Goal: Download file/media

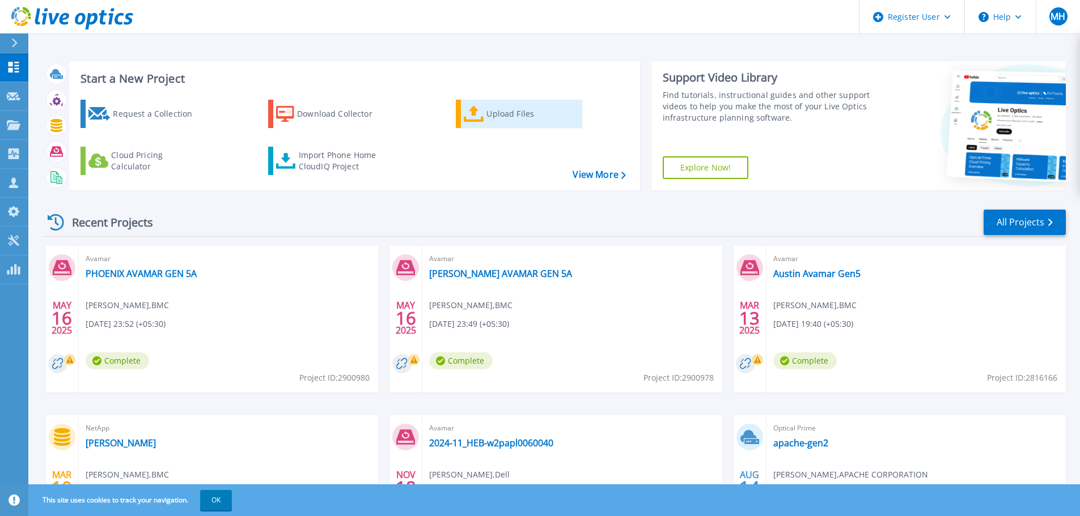
click at [499, 115] on div "Upload Files" at bounding box center [531, 114] width 91 height 23
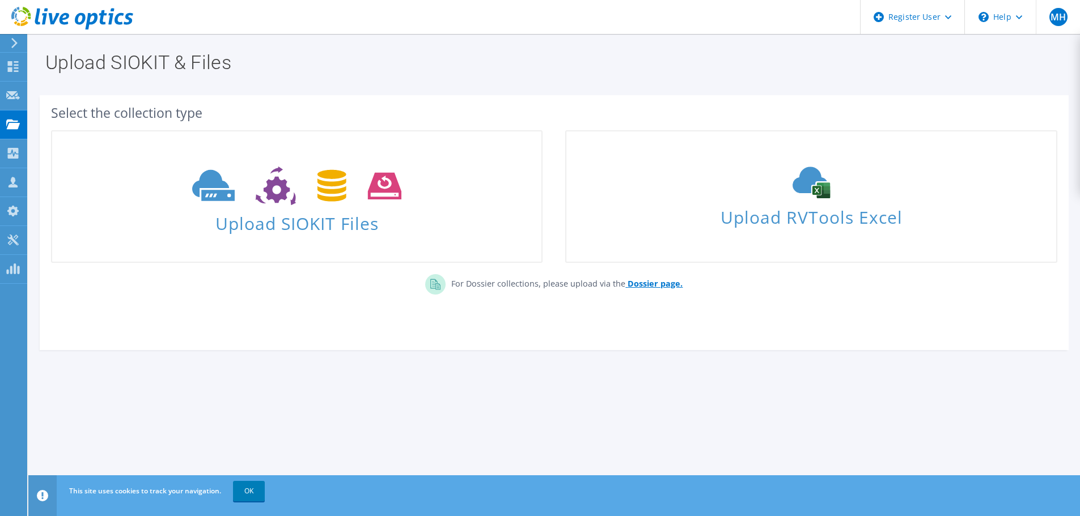
click at [643, 286] on b "Dossier page." at bounding box center [654, 283] width 55 height 11
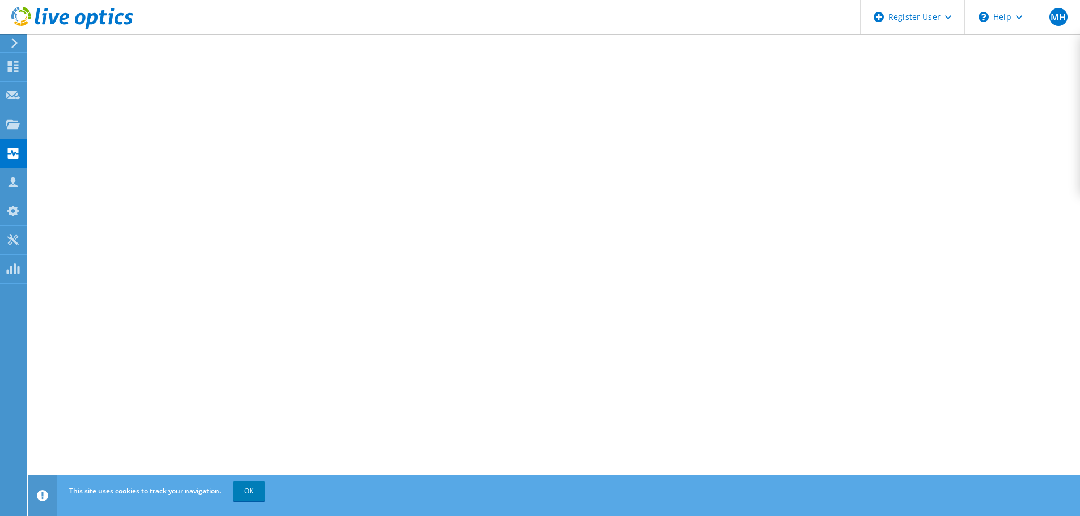
click at [21, 15] on icon at bounding box center [72, 18] width 122 height 23
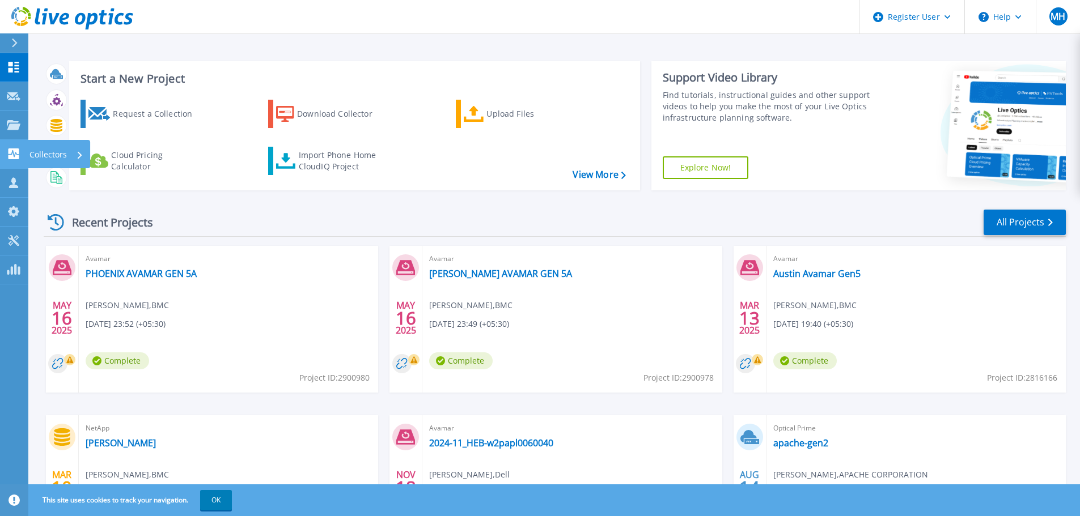
click at [60, 156] on p "Collectors" at bounding box center [47, 154] width 37 height 29
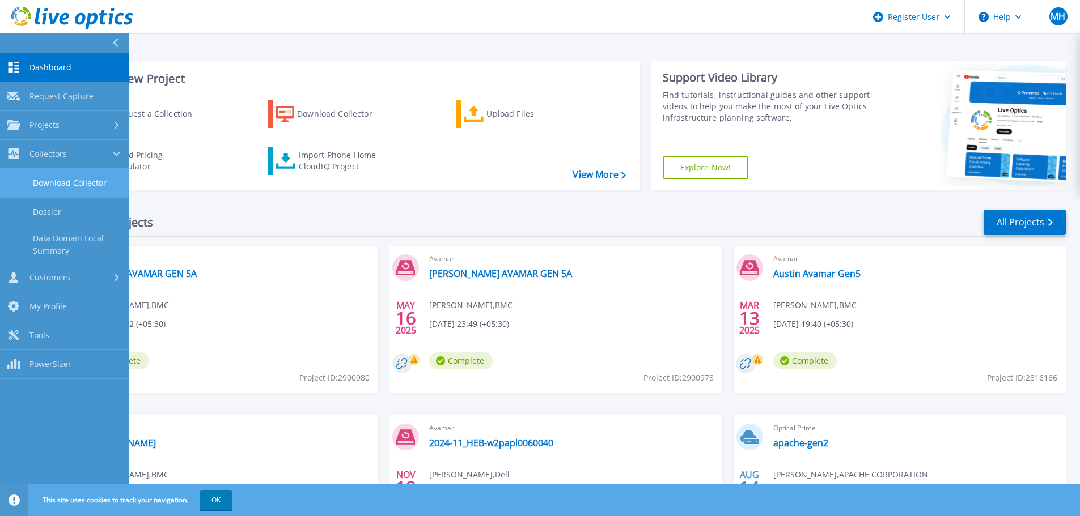
click at [91, 185] on link "Download Collector" at bounding box center [64, 183] width 129 height 29
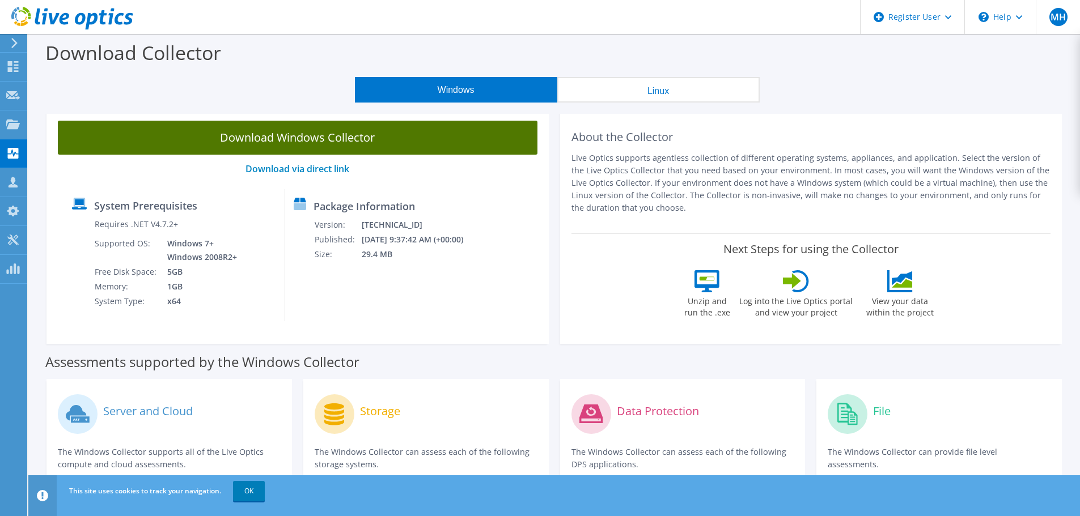
click at [358, 141] on link "Download Windows Collector" at bounding box center [297, 138] width 479 height 34
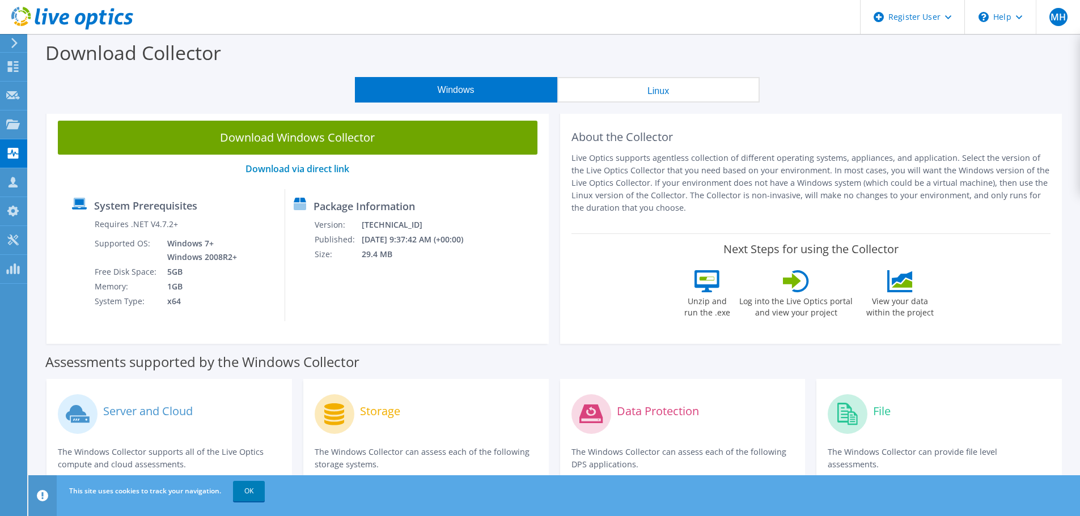
click at [162, 113] on section "Download Collector Windows Linux Download Windows Collector Download via direct…" at bounding box center [553, 458] width 1051 height 848
click at [80, 10] on icon at bounding box center [72, 18] width 122 height 23
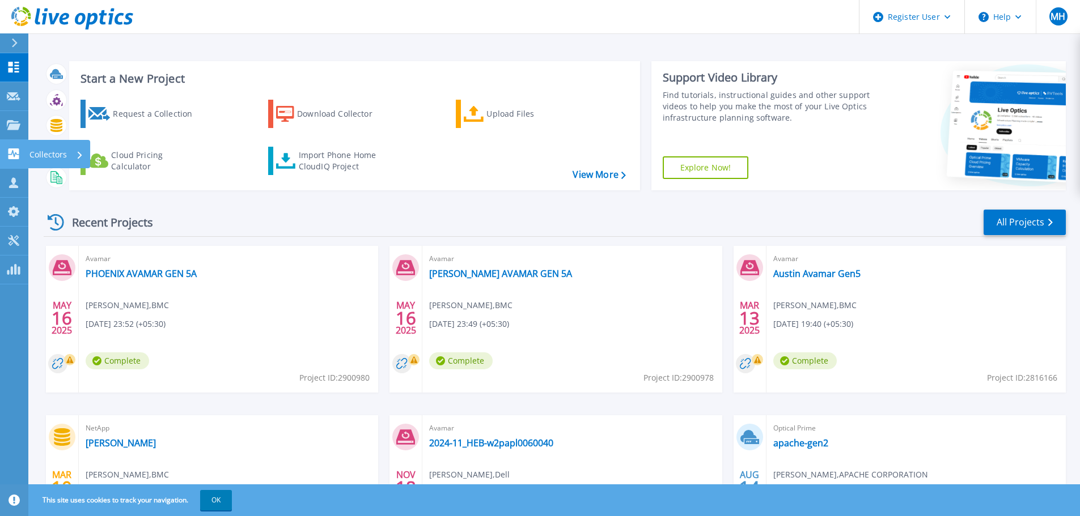
click at [35, 162] on p "Collectors" at bounding box center [47, 154] width 37 height 29
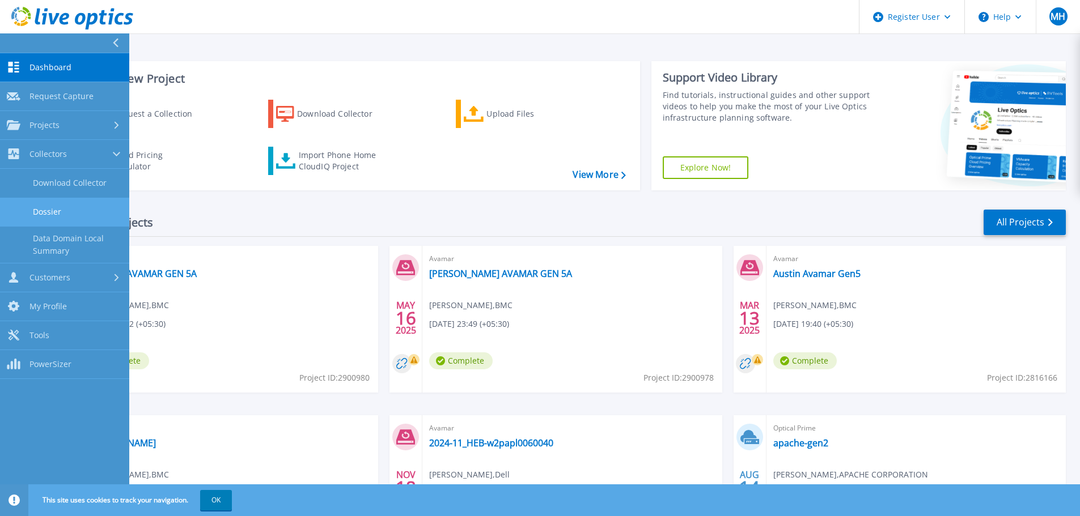
click at [78, 205] on link "Dossier" at bounding box center [64, 212] width 129 height 29
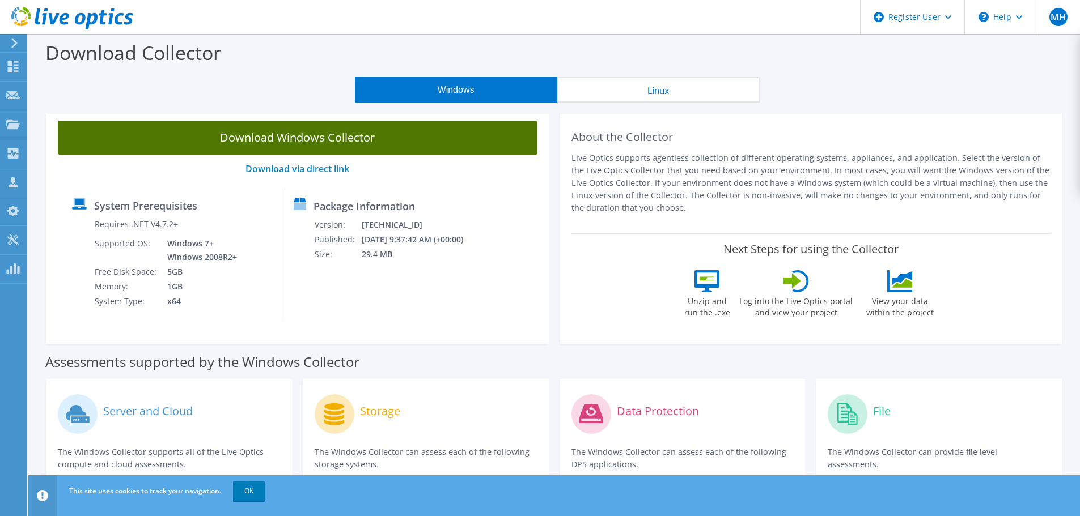
click at [311, 135] on link "Download Windows Collector" at bounding box center [297, 138] width 479 height 34
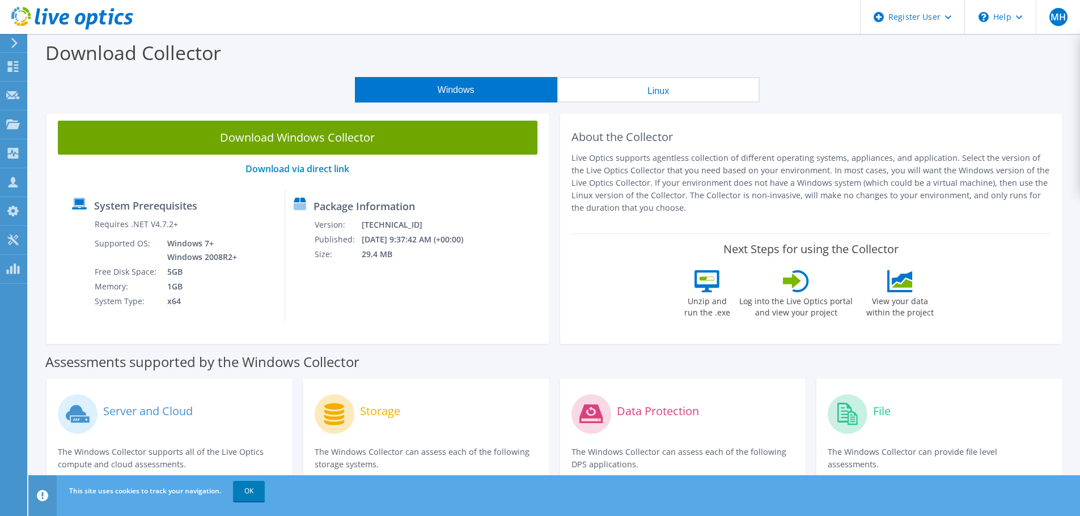
click at [579, 92] on button "Linux" at bounding box center [658, 90] width 202 height 26
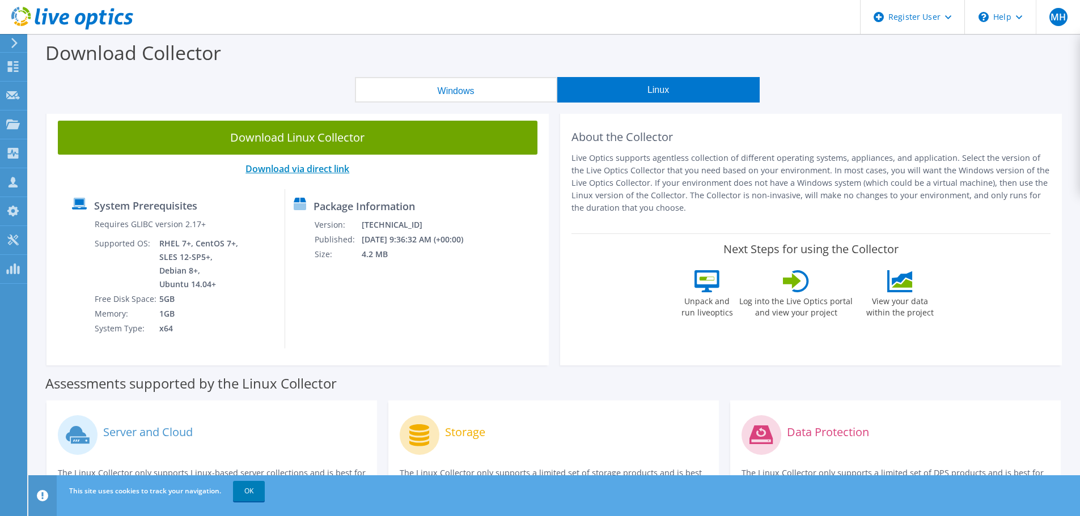
click at [332, 169] on link "Download via direct link" at bounding box center [297, 169] width 104 height 12
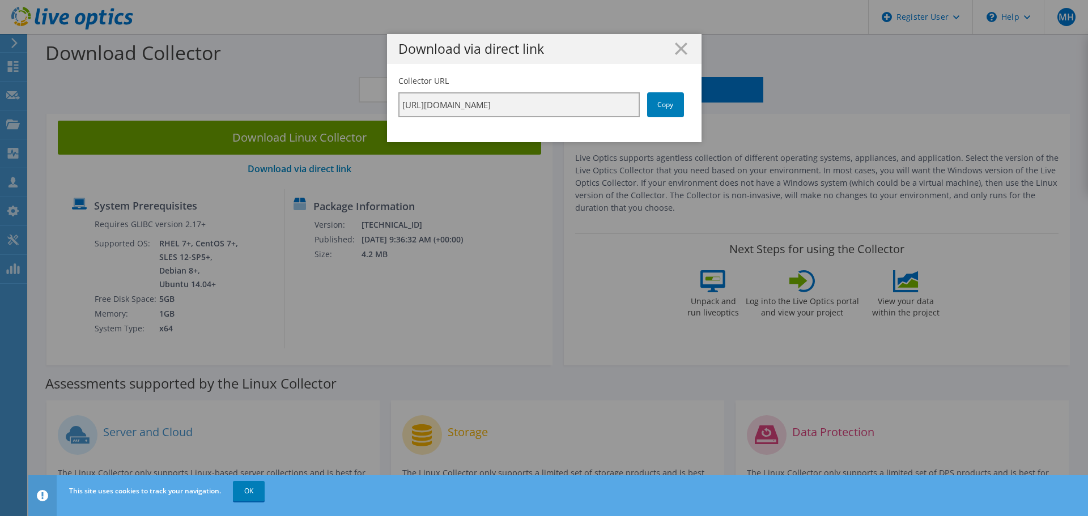
click at [611, 109] on input "https://app.liveoptics.com/collector/direct?request=e42353de-7a3e-4a90-ac74-76d…" at bounding box center [518, 104] width 241 height 25
click at [668, 107] on link "Copy" at bounding box center [665, 104] width 37 height 25
click at [685, 46] on h1 "Download via direct link" at bounding box center [544, 49] width 292 height 13
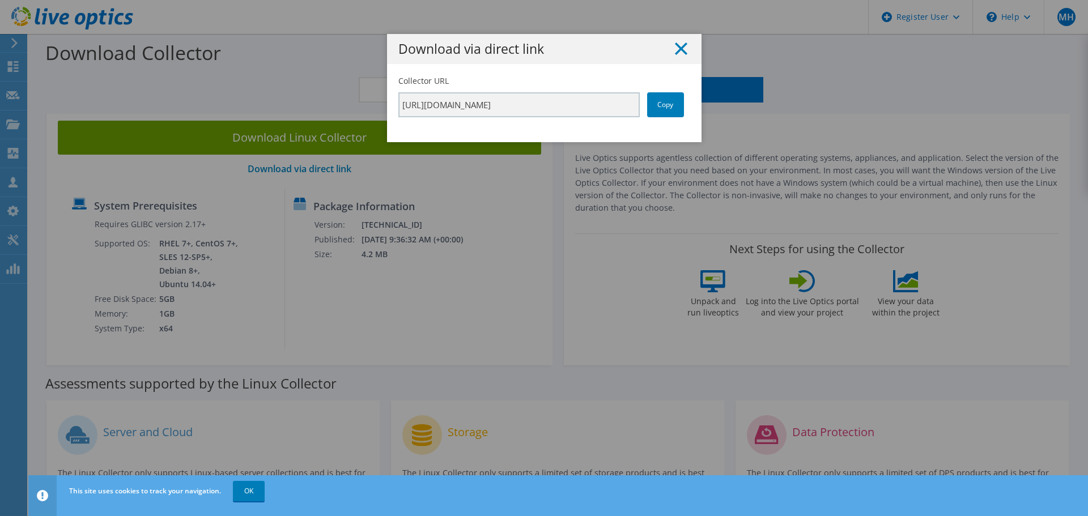
click at [682, 46] on icon at bounding box center [681, 49] width 12 height 12
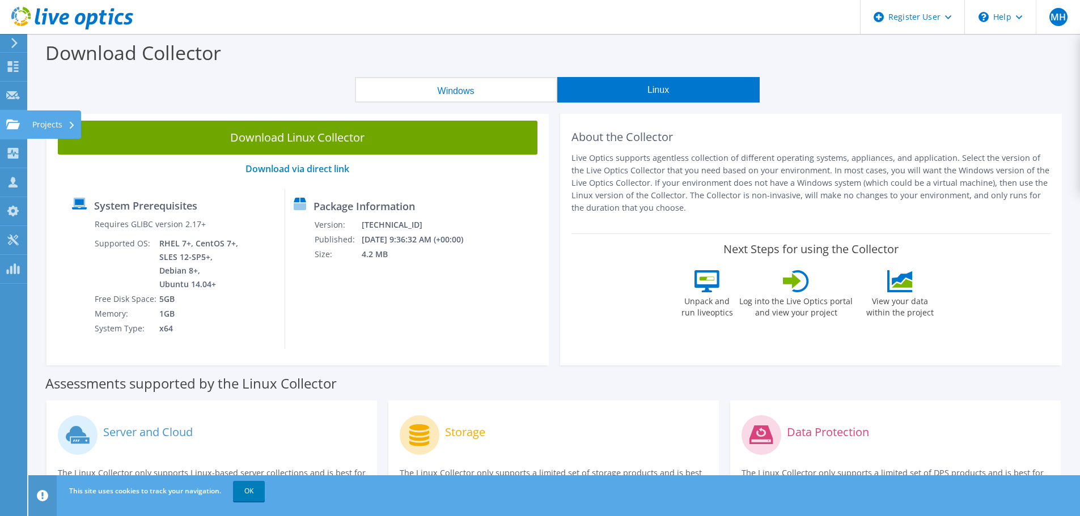
click at [50, 122] on div "Projects" at bounding box center [54, 125] width 54 height 28
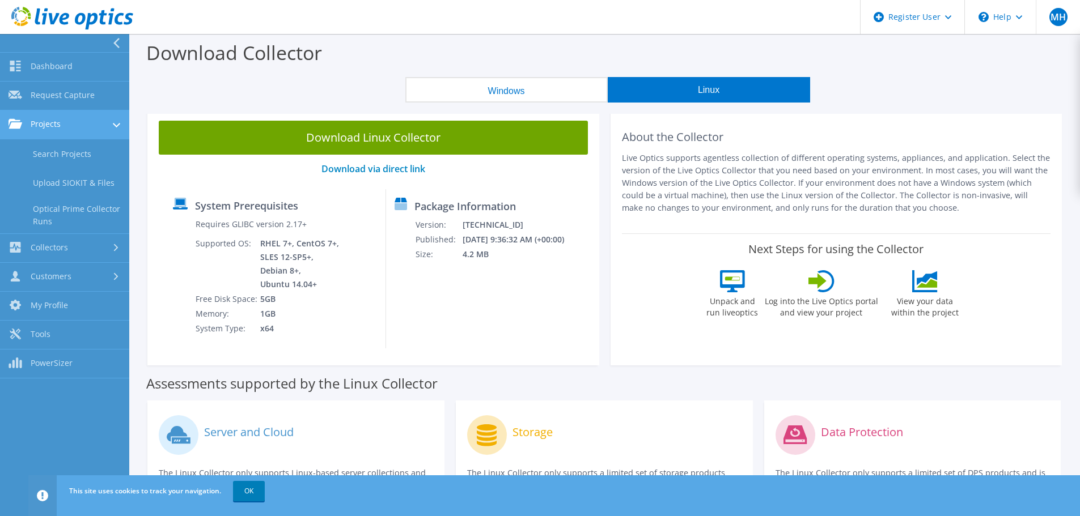
click at [55, 118] on link "Projects" at bounding box center [64, 125] width 129 height 29
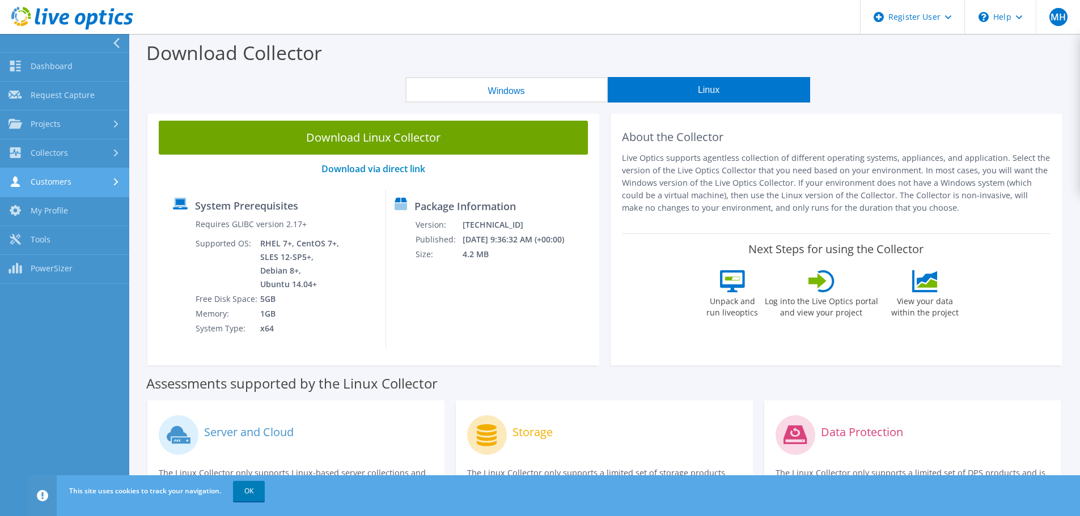
click at [62, 182] on link "Customers" at bounding box center [64, 182] width 129 height 29
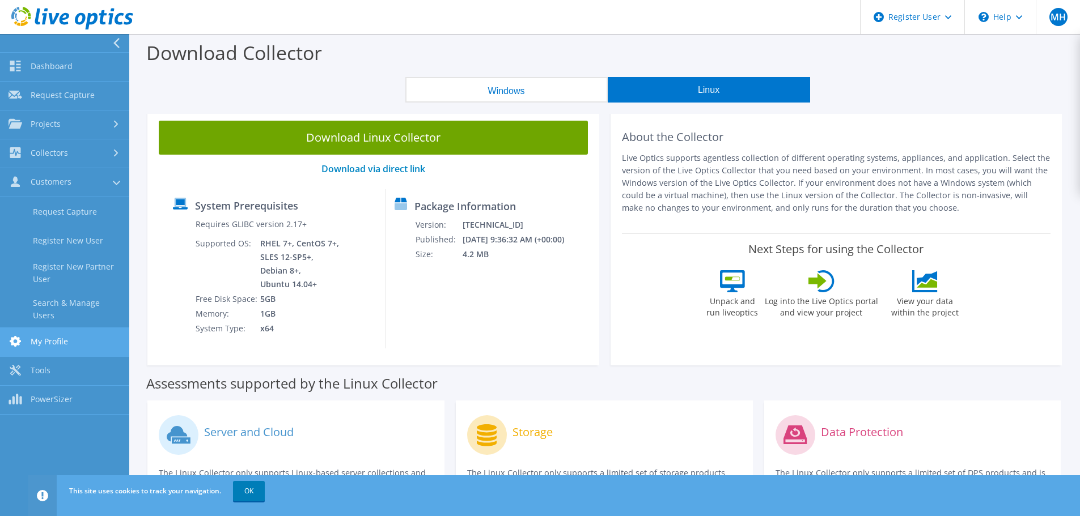
click at [81, 342] on link "My Profile" at bounding box center [64, 342] width 129 height 29
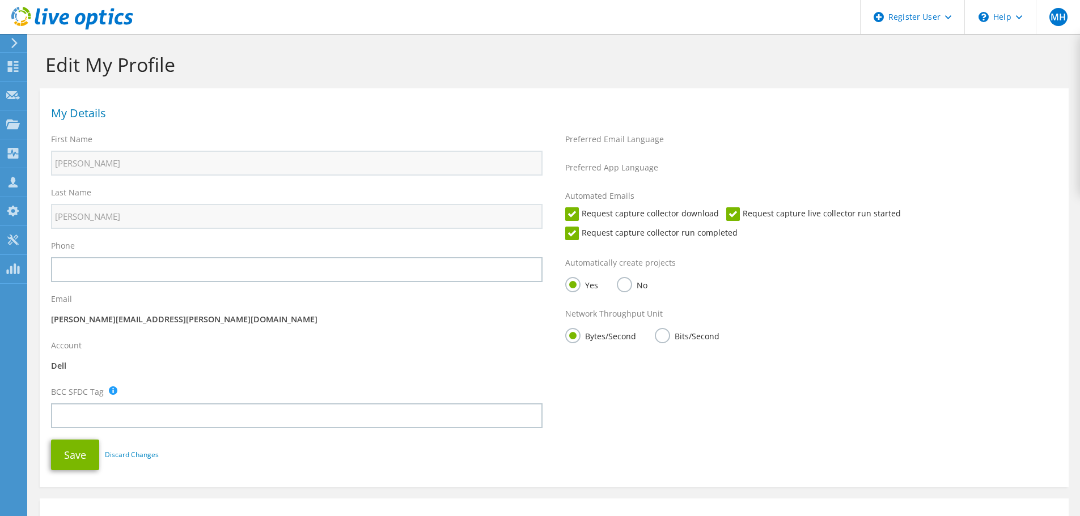
click at [69, 295] on label "Email" at bounding box center [61, 299] width 21 height 11
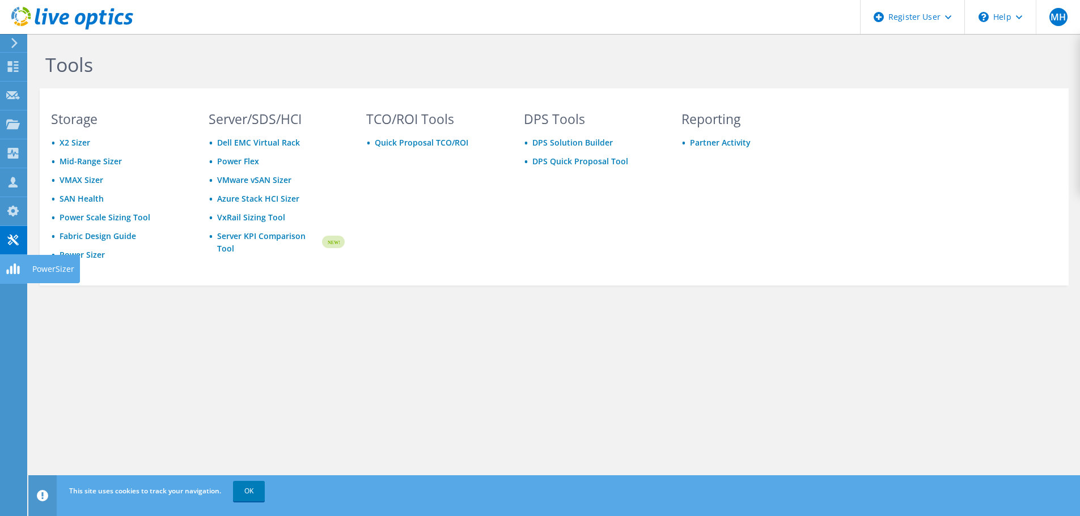
click at [10, 274] on icon at bounding box center [13, 269] width 14 height 11
click at [15, 65] on use at bounding box center [13, 66] width 11 height 11
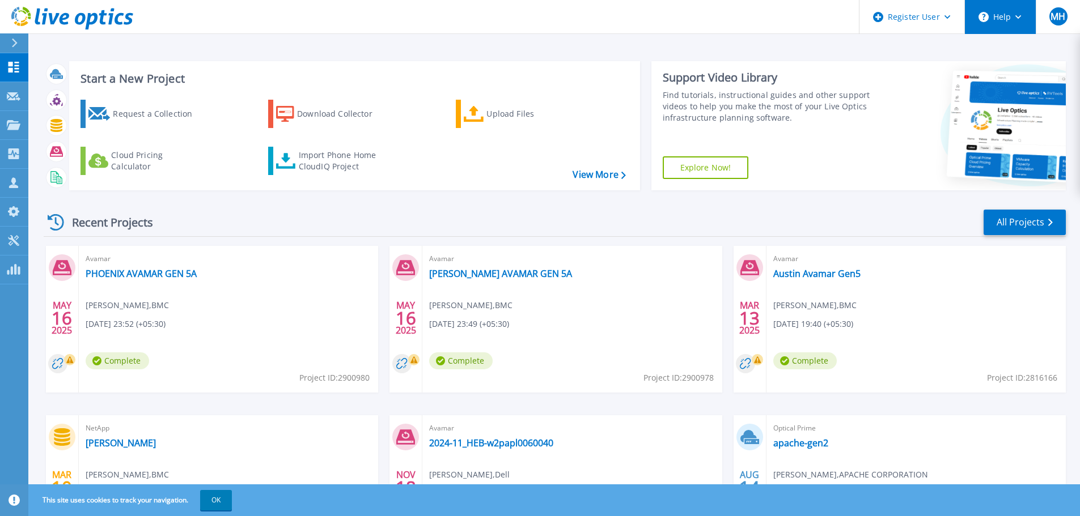
click at [1009, 26] on button "Help" at bounding box center [1000, 17] width 71 height 34
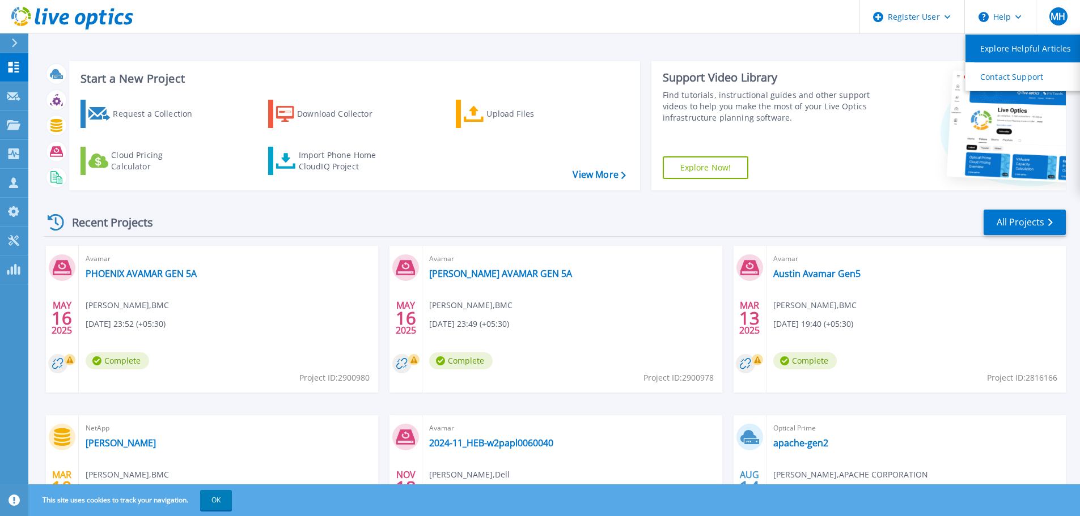
click at [1009, 52] on link "Explore Helpful Articles" at bounding box center [1028, 49] width 126 height 28
